Goal: Check status: Check status

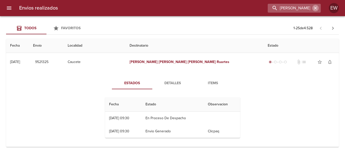
click at [316, 9] on icon "button" at bounding box center [315, 8] width 3 height 3
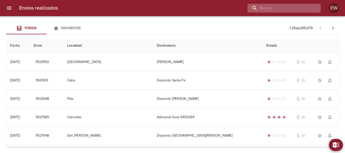
click at [299, 9] on input "buscar" at bounding box center [279, 8] width 65 height 9
paste input "[PERSON_NAME] ML"
type input "[PERSON_NAME] ML"
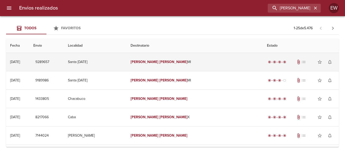
click at [179, 57] on td "[PERSON_NAME] Ml" at bounding box center [194, 62] width 136 height 18
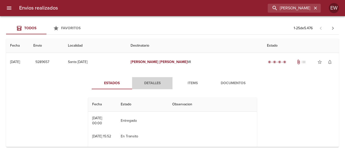
click at [155, 82] on span "Detalles" at bounding box center [152, 83] width 34 height 6
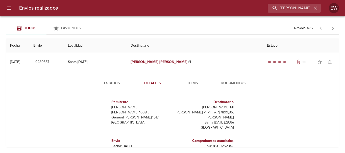
click at [232, 83] on span "Documentos" at bounding box center [233, 83] width 34 height 6
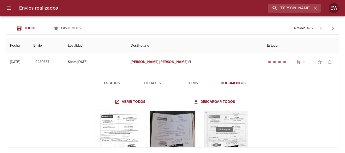
scroll to position [50, 0]
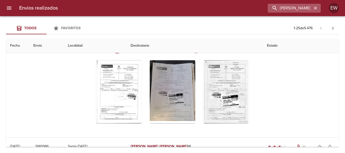
click at [315, 10] on icon "button" at bounding box center [315, 8] width 5 height 5
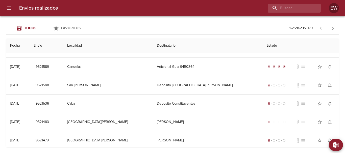
scroll to position [0, 0]
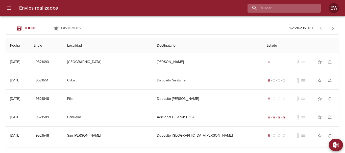
paste input "[PERSON_NAME] ML"
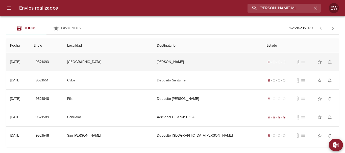
type input "[PERSON_NAME] ML"
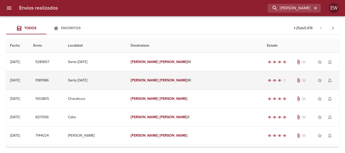
click at [157, 79] on em "[PERSON_NAME]" at bounding box center [144, 80] width 28 height 4
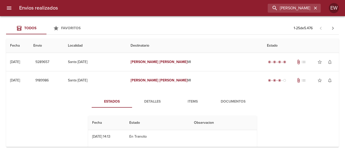
click at [149, 103] on span "Detalles" at bounding box center [152, 102] width 34 height 6
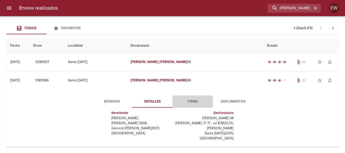
click at [188, 105] on button "Items" at bounding box center [192, 102] width 40 height 12
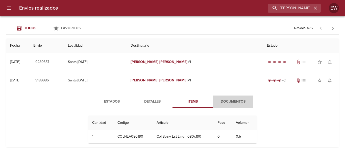
click at [234, 100] on span "Documentos" at bounding box center [233, 102] width 34 height 6
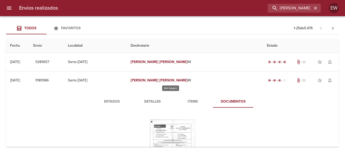
scroll to position [25, 0]
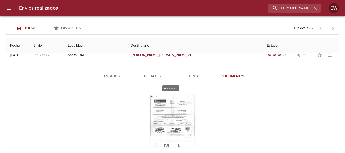
click at [183, 120] on div "Tabla de envíos del cliente" at bounding box center [172, 126] width 45 height 63
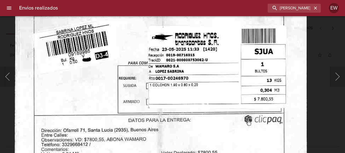
click at [228, 128] on img "Lightbox" at bounding box center [161, 19] width 292 height 414
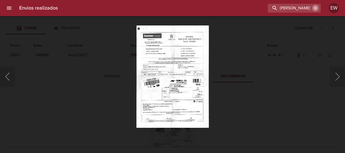
drag, startPoint x: 316, startPoint y: 9, endPoint x: 278, endPoint y: 13, distance: 38.3
click at [316, 9] on icon "button" at bounding box center [315, 8] width 5 height 5
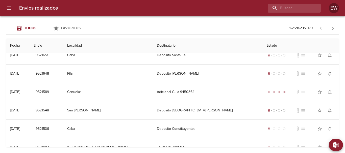
scroll to position [0, 0]
